Goal: Use online tool/utility: Use online tool/utility

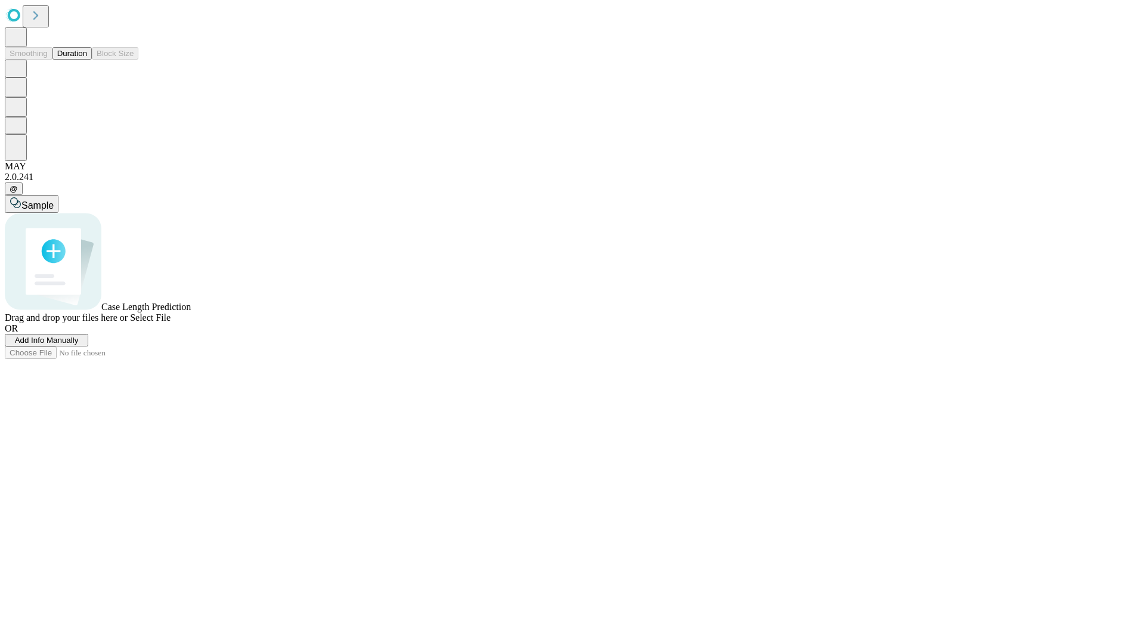
click at [87, 60] on button "Duration" at bounding box center [71, 53] width 39 height 13
click at [171, 323] on span "Select File" at bounding box center [150, 318] width 41 height 10
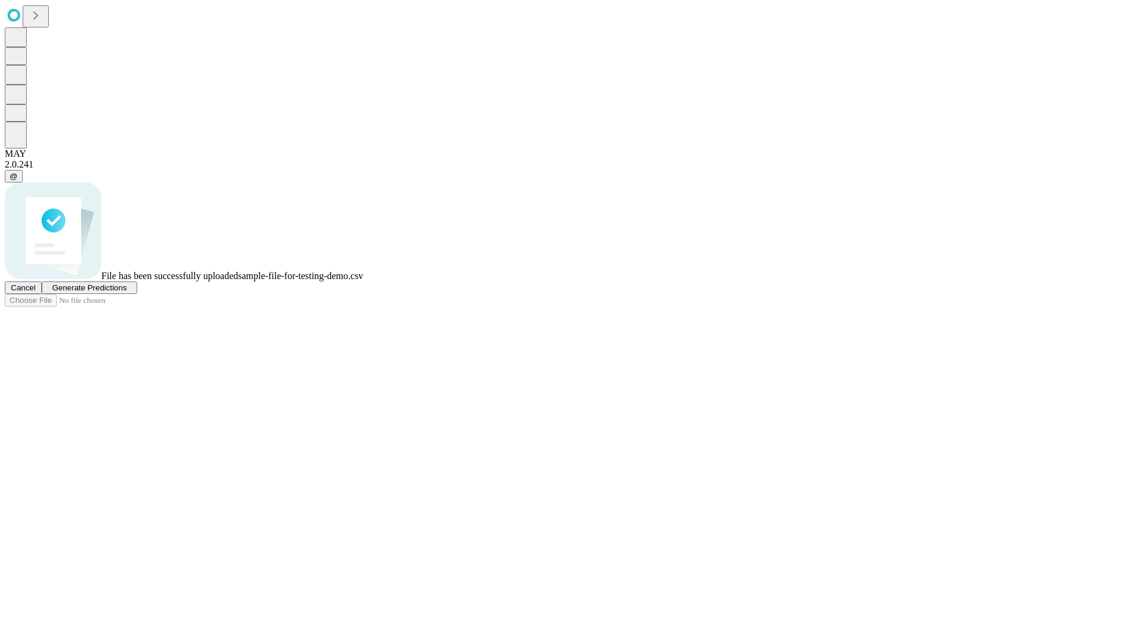
click at [126, 292] on span "Generate Predictions" at bounding box center [89, 287] width 75 height 9
